Goal: Transaction & Acquisition: Download file/media

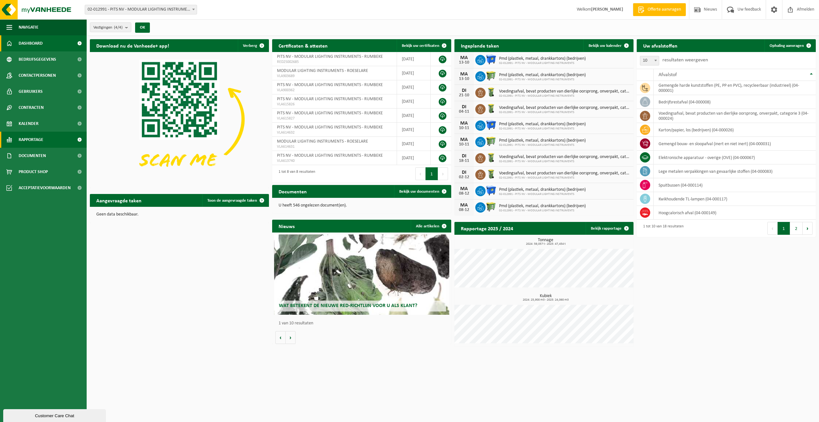
click at [43, 139] on span "Rapportage" at bounding box center [31, 140] width 25 height 16
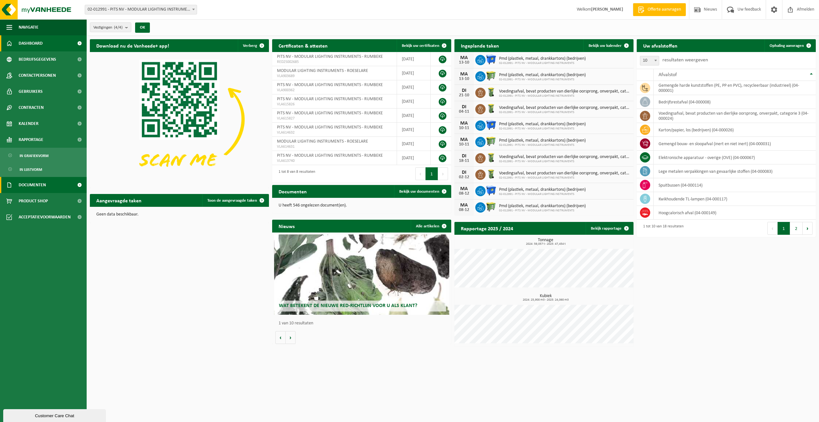
click at [39, 188] on span "Documenten" at bounding box center [32, 185] width 27 height 16
click at [40, 202] on link "Facturen" at bounding box center [43, 200] width 83 height 12
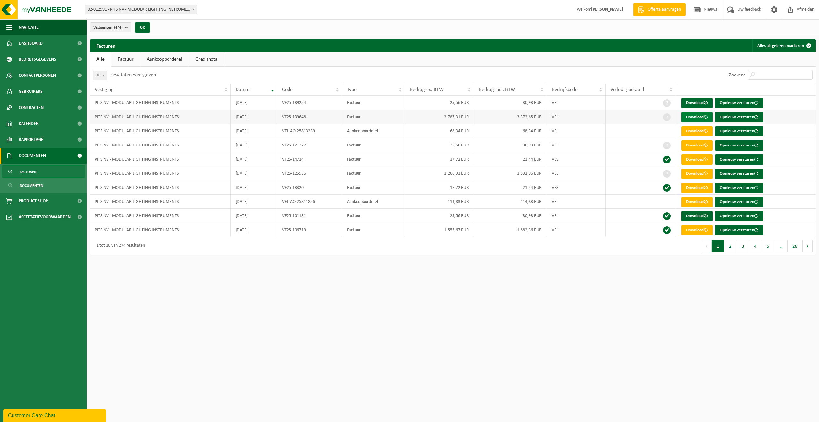
click at [695, 116] on link "Download" at bounding box center [696, 117] width 31 height 10
